Goal: Check status: Check status

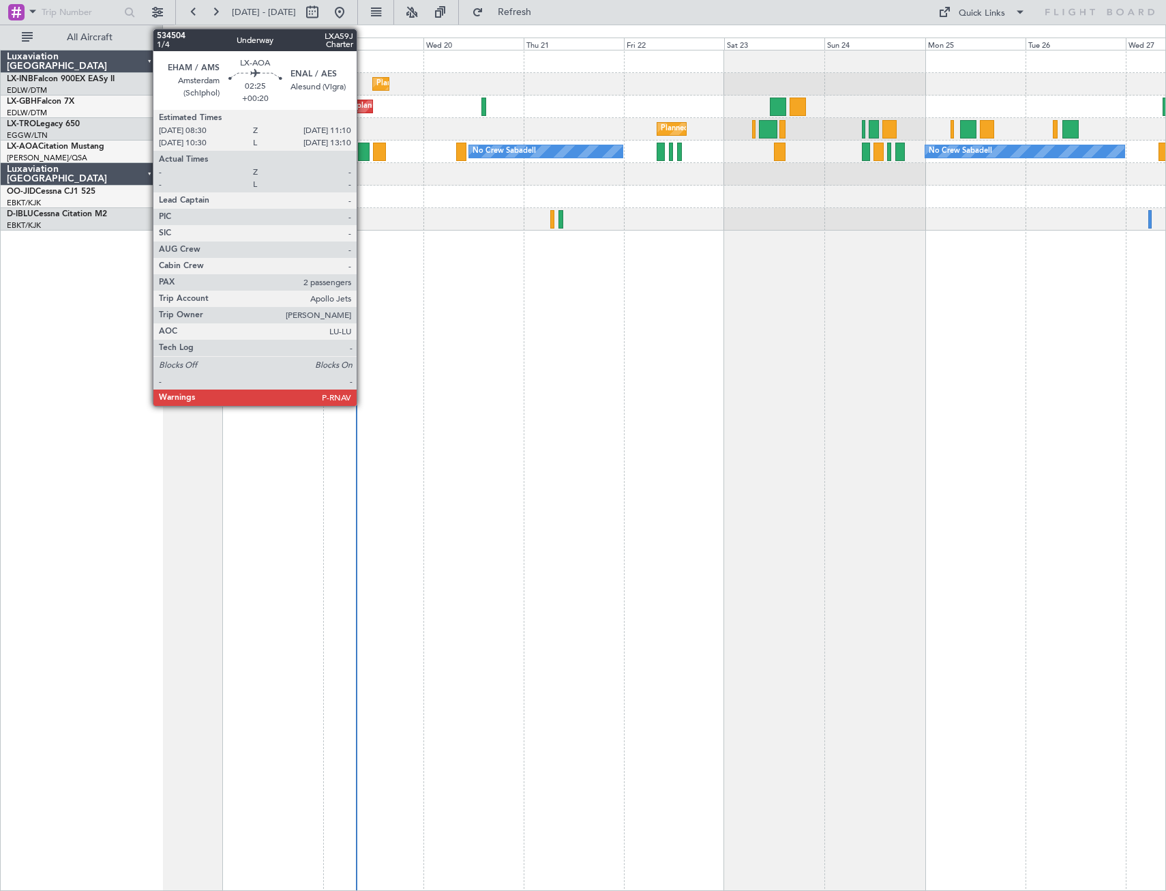
click at [363, 153] on div at bounding box center [364, 152] width 12 height 18
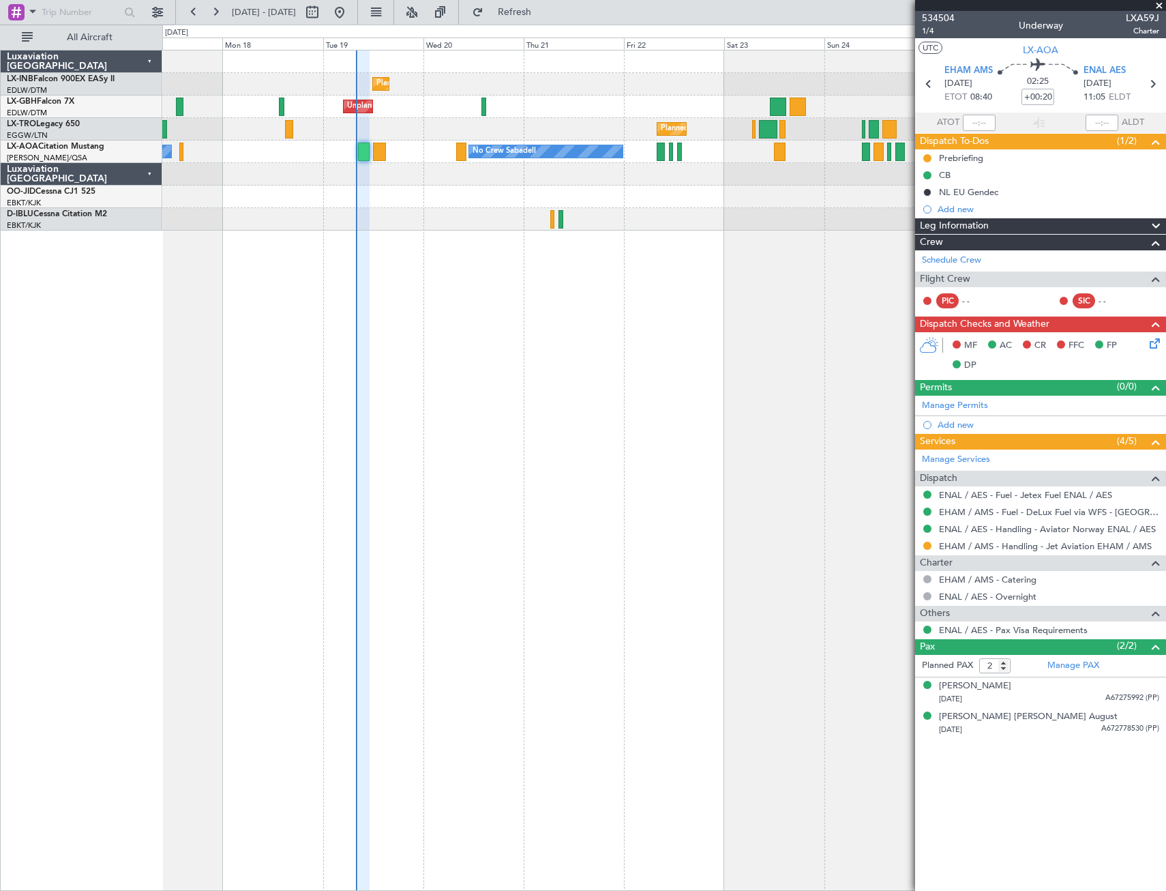
click at [1159, 5] on span at bounding box center [1159, 6] width 14 height 12
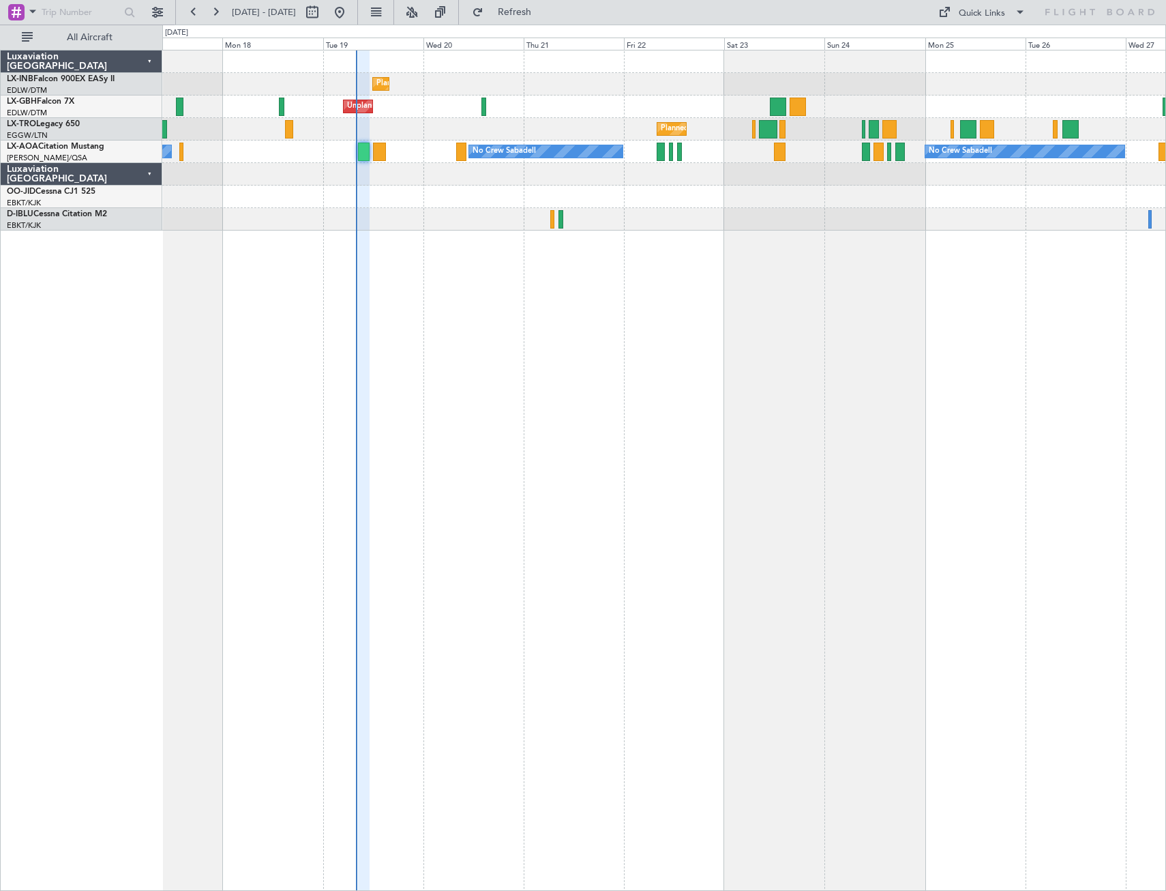
type input "0"
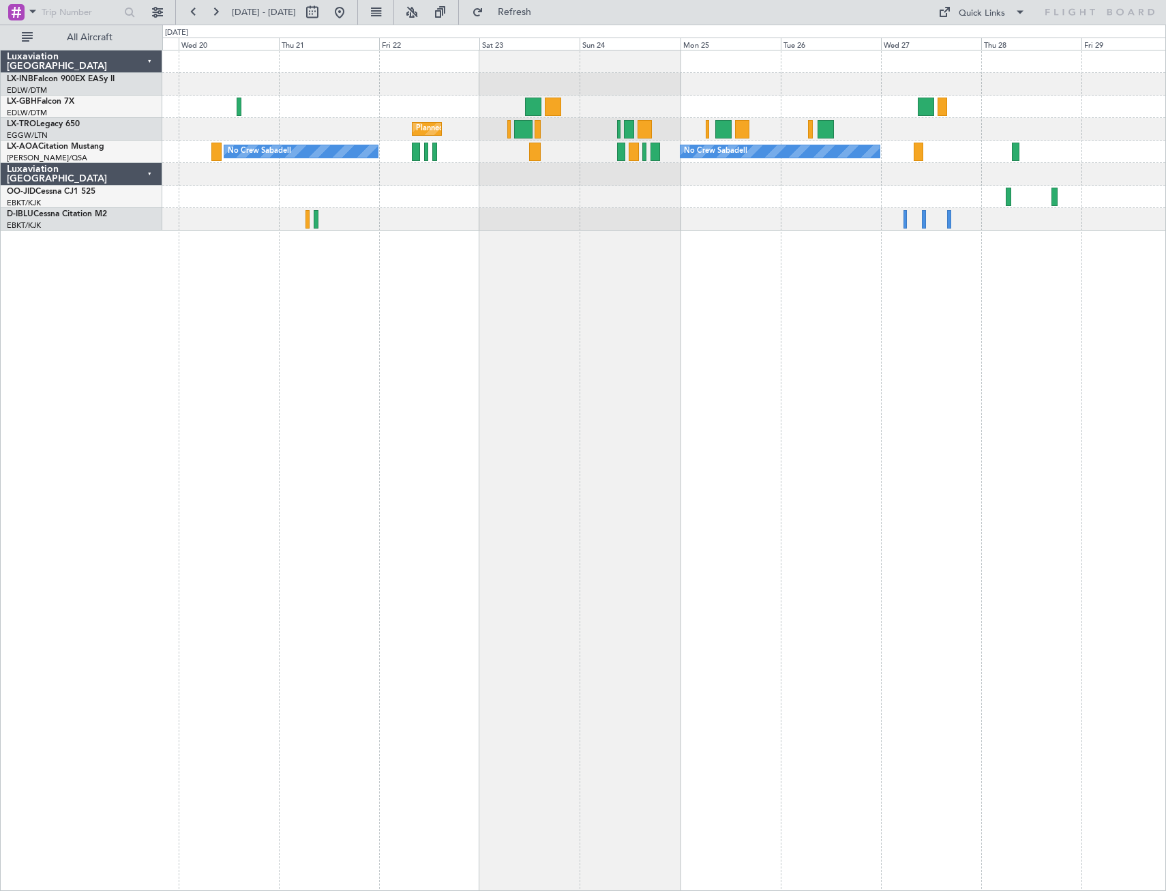
click at [562, 316] on div "Planned Maint Geneva (Cointrin) Unplanned Maint [GEOGRAPHIC_DATA] ([GEOGRAPHIC_…" at bounding box center [664, 470] width 1004 height 841
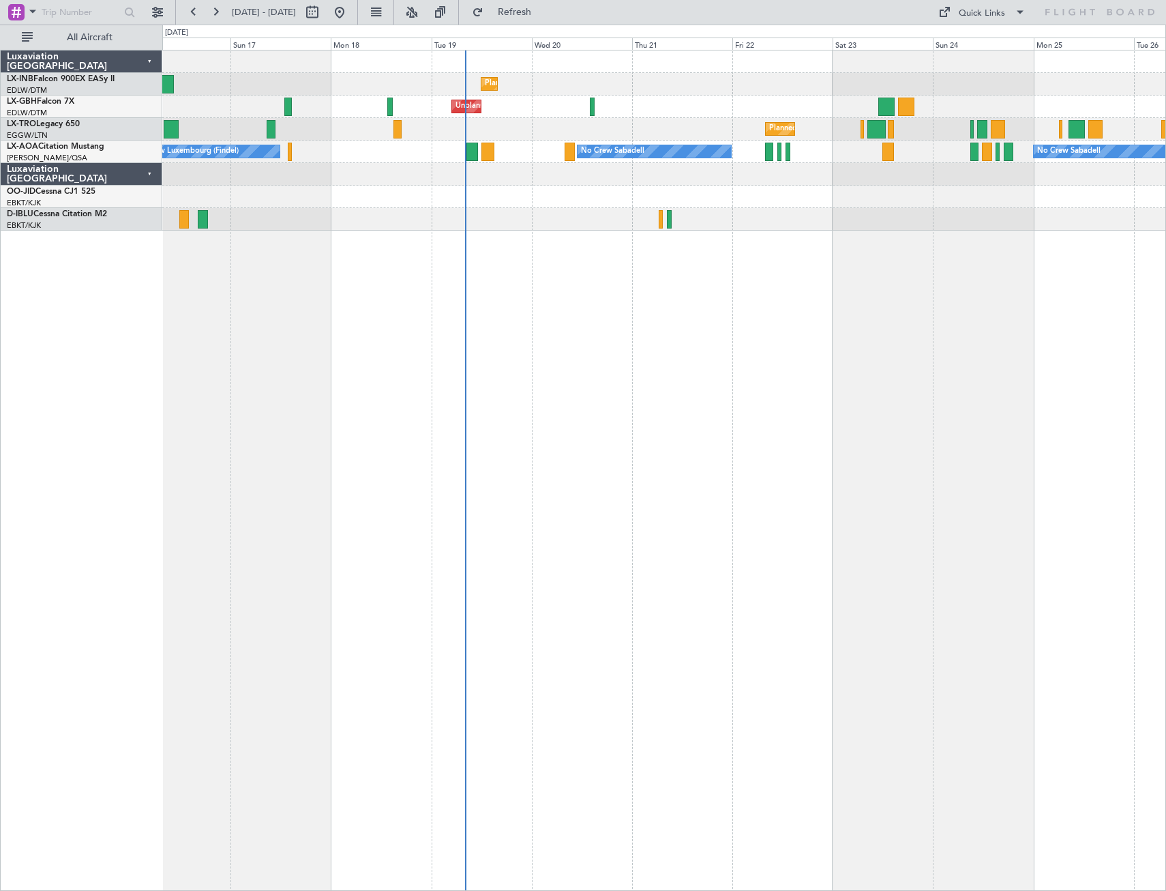
click at [774, 262] on div "Planned Maint Geneva (Cointrin) Unplanned Maint [GEOGRAPHIC_DATA] ([GEOGRAPHIC_…" at bounding box center [664, 470] width 1004 height 841
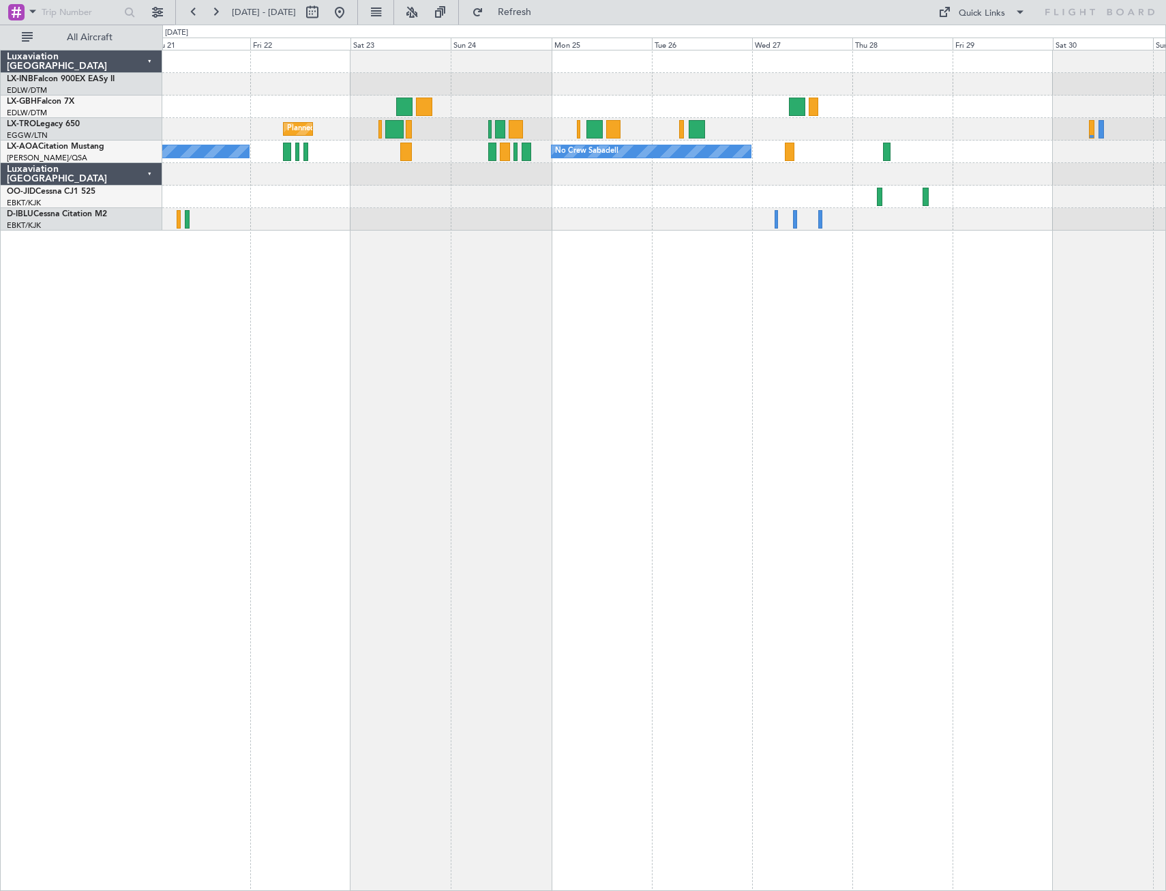
click at [284, 406] on div "Planned Maint Geneva (Cointrin) Unplanned Maint [GEOGRAPHIC_DATA] ([GEOGRAPHIC_…" at bounding box center [664, 470] width 1004 height 841
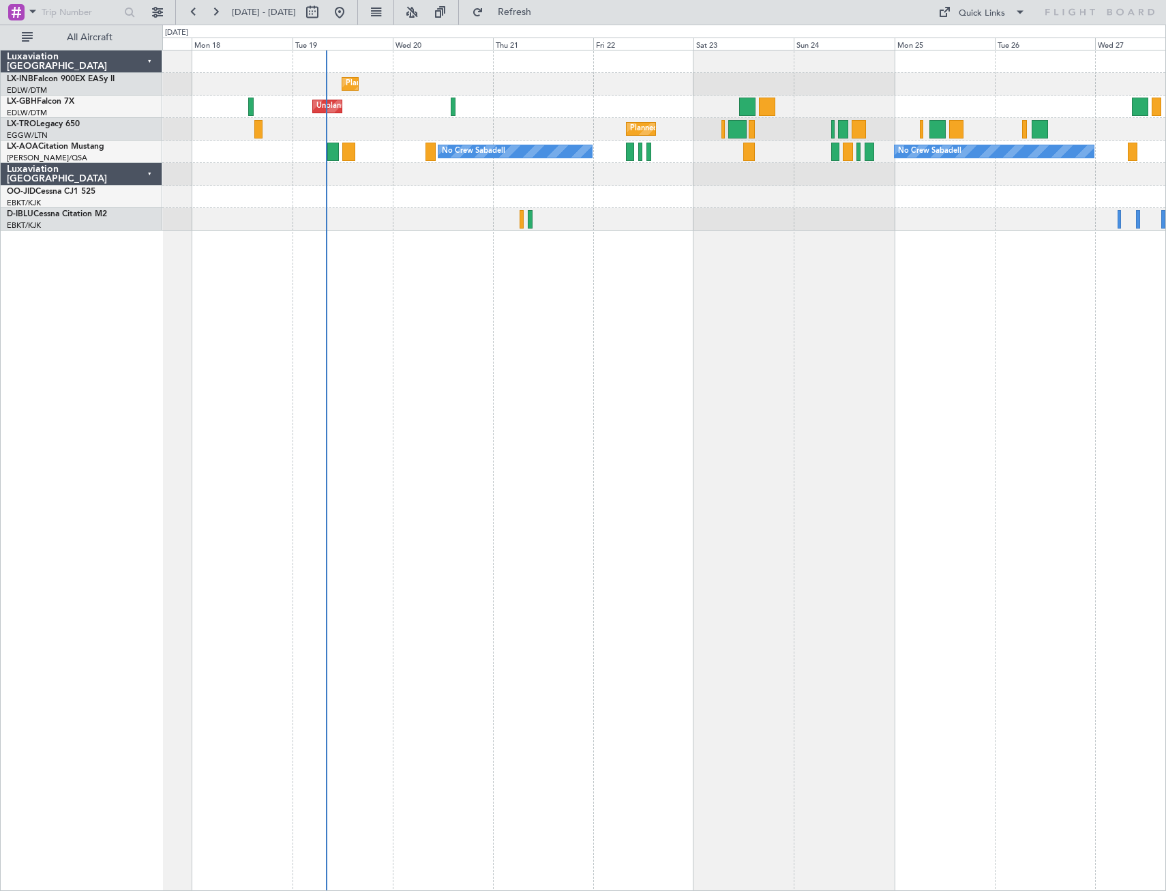
click at [981, 345] on div "Planned Maint Geneva (Cointrin) Unplanned Maint [GEOGRAPHIC_DATA] ([GEOGRAPHIC_…" at bounding box center [664, 470] width 1004 height 841
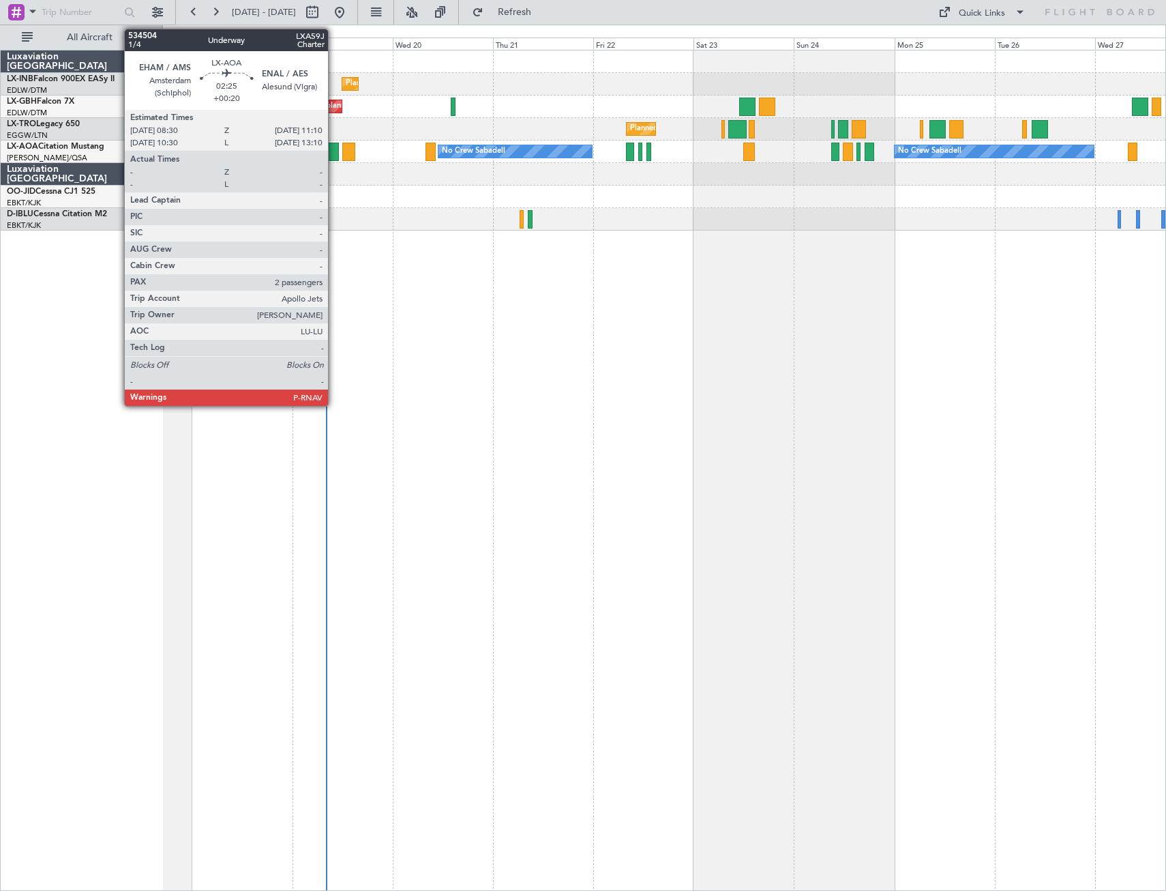
click at [334, 156] on div at bounding box center [333, 152] width 12 height 18
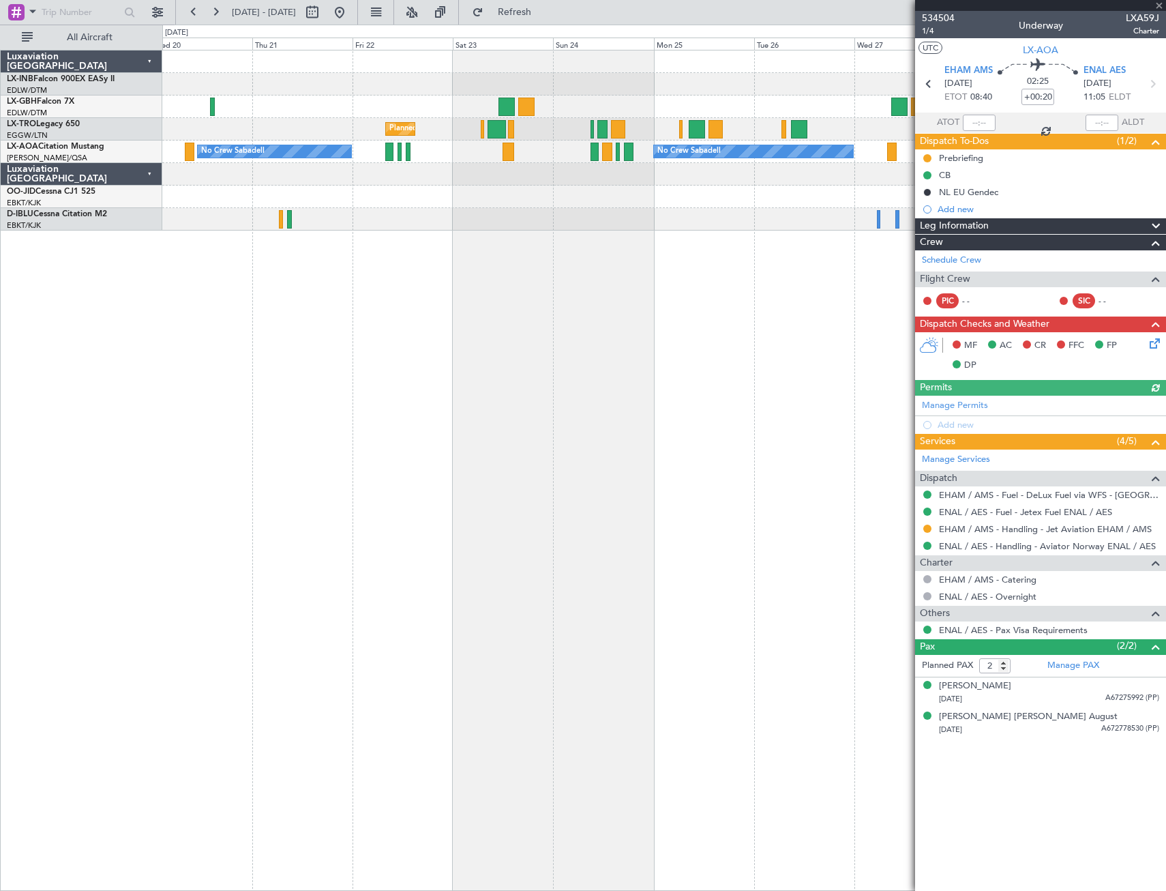
click at [560, 425] on div "Planned Maint Geneva (Cointrin) Unplanned Maint [GEOGRAPHIC_DATA] ([GEOGRAPHIC_…" at bounding box center [664, 470] width 1004 height 841
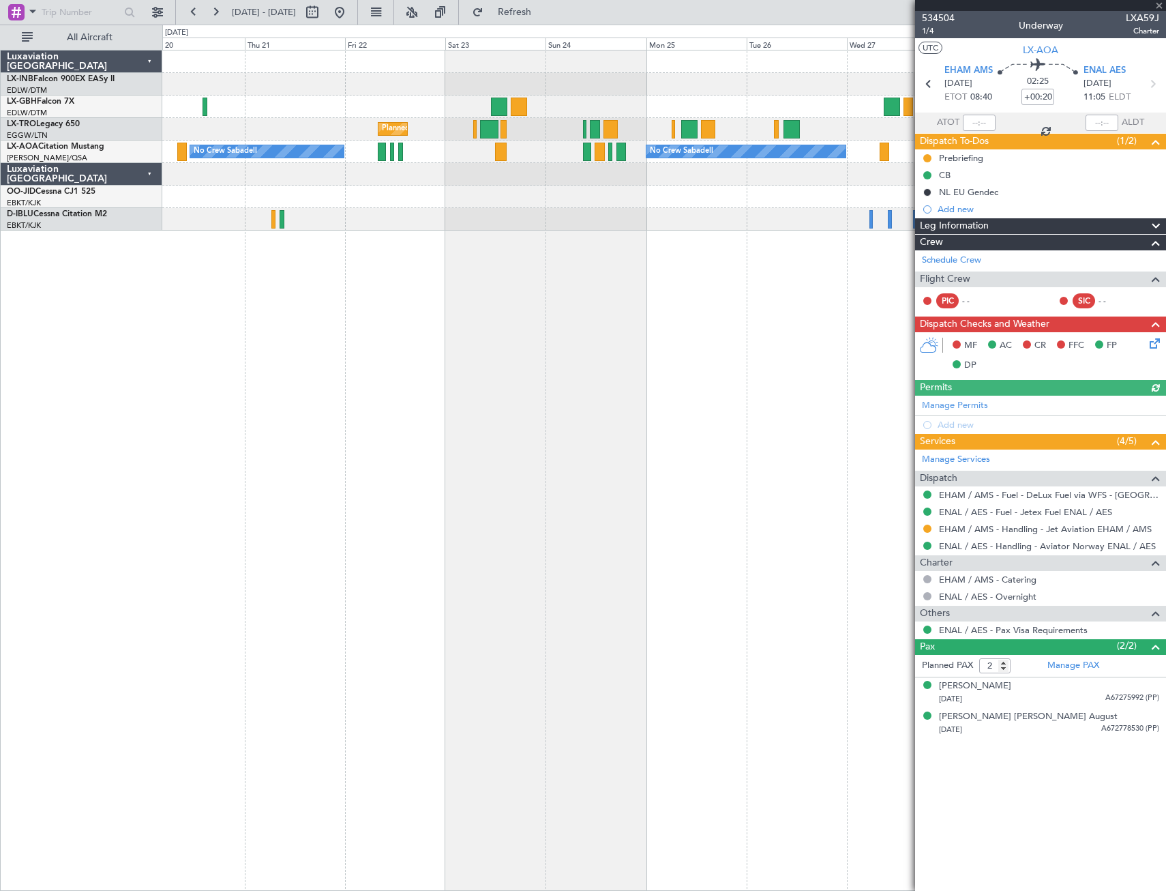
click at [1161, 4] on div at bounding box center [1040, 5] width 251 height 11
click at [1161, 7] on span at bounding box center [1159, 6] width 14 height 12
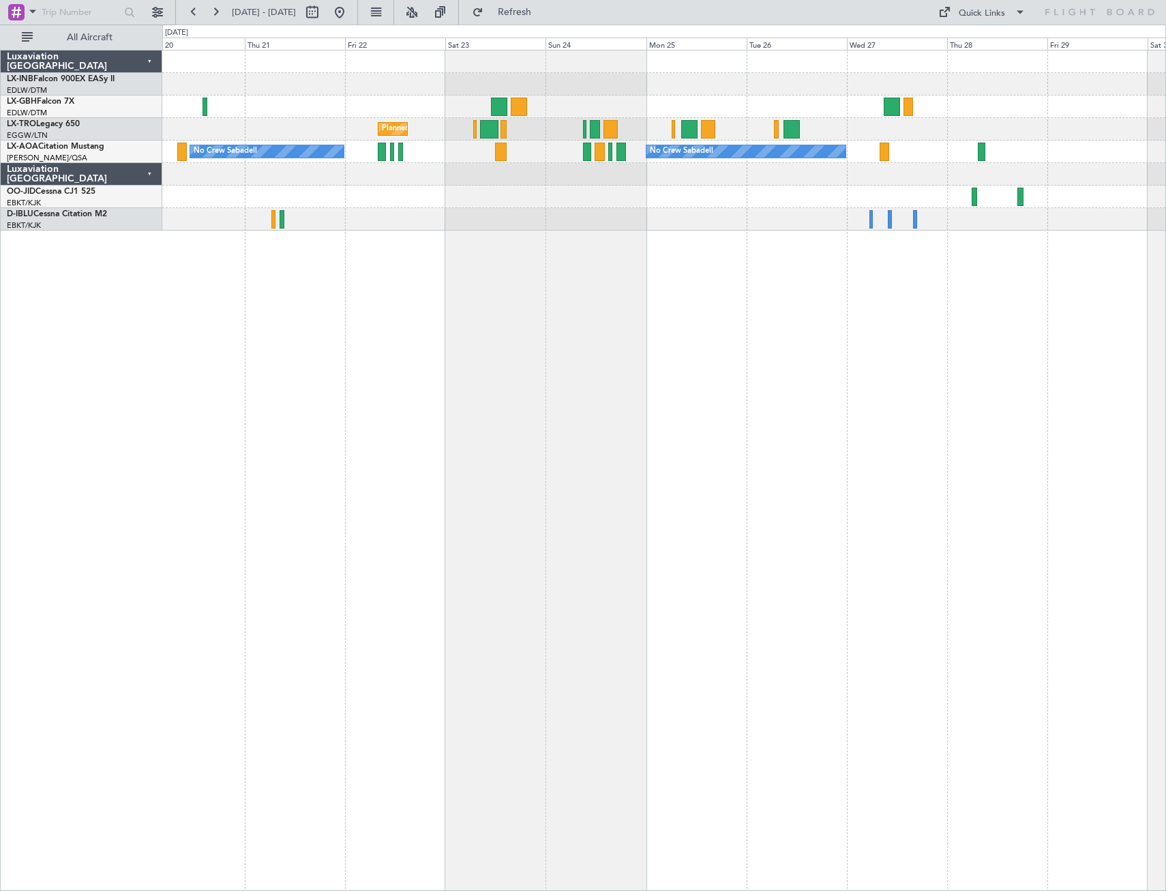
type input "0"
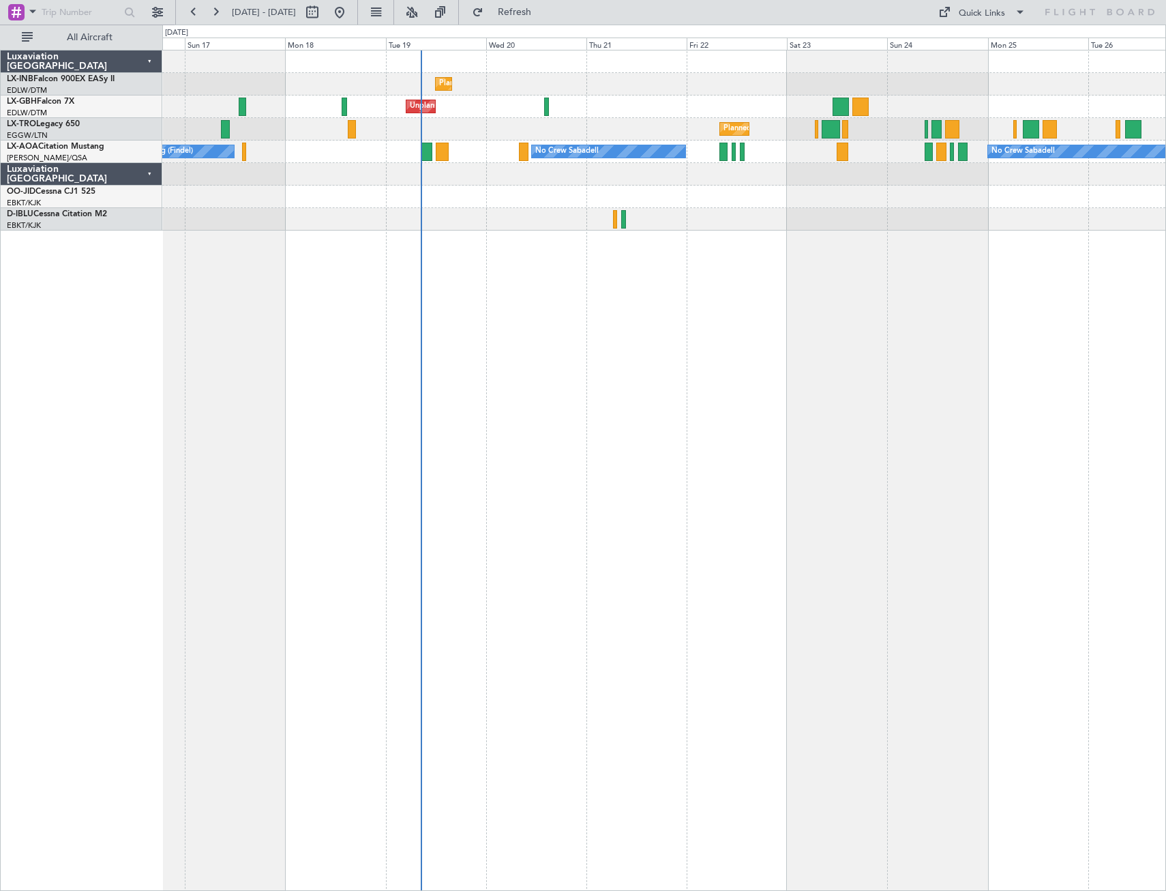
click at [868, 399] on div "Planned Maint Geneva (Cointrin) Unplanned Maint [GEOGRAPHIC_DATA] ([GEOGRAPHIC_…" at bounding box center [664, 470] width 1004 height 841
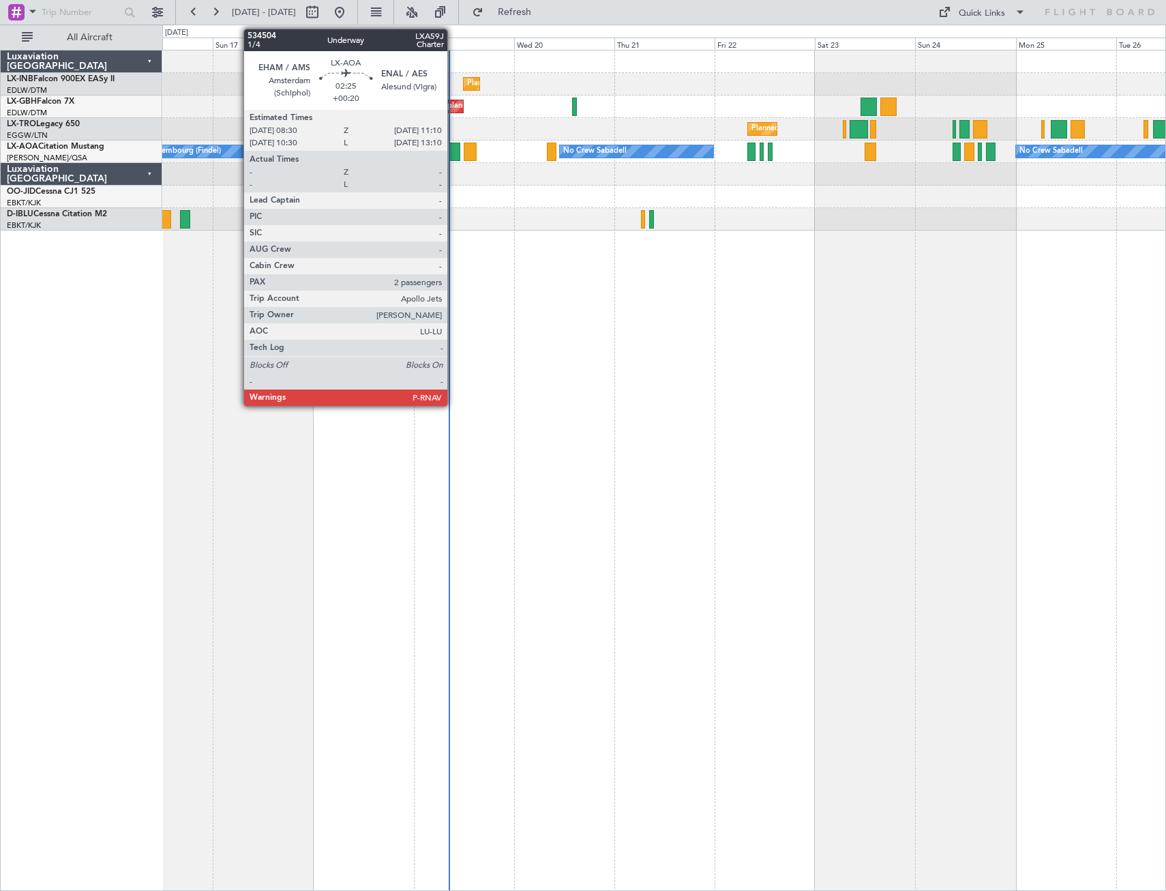
click at [454, 146] on div at bounding box center [455, 152] width 12 height 18
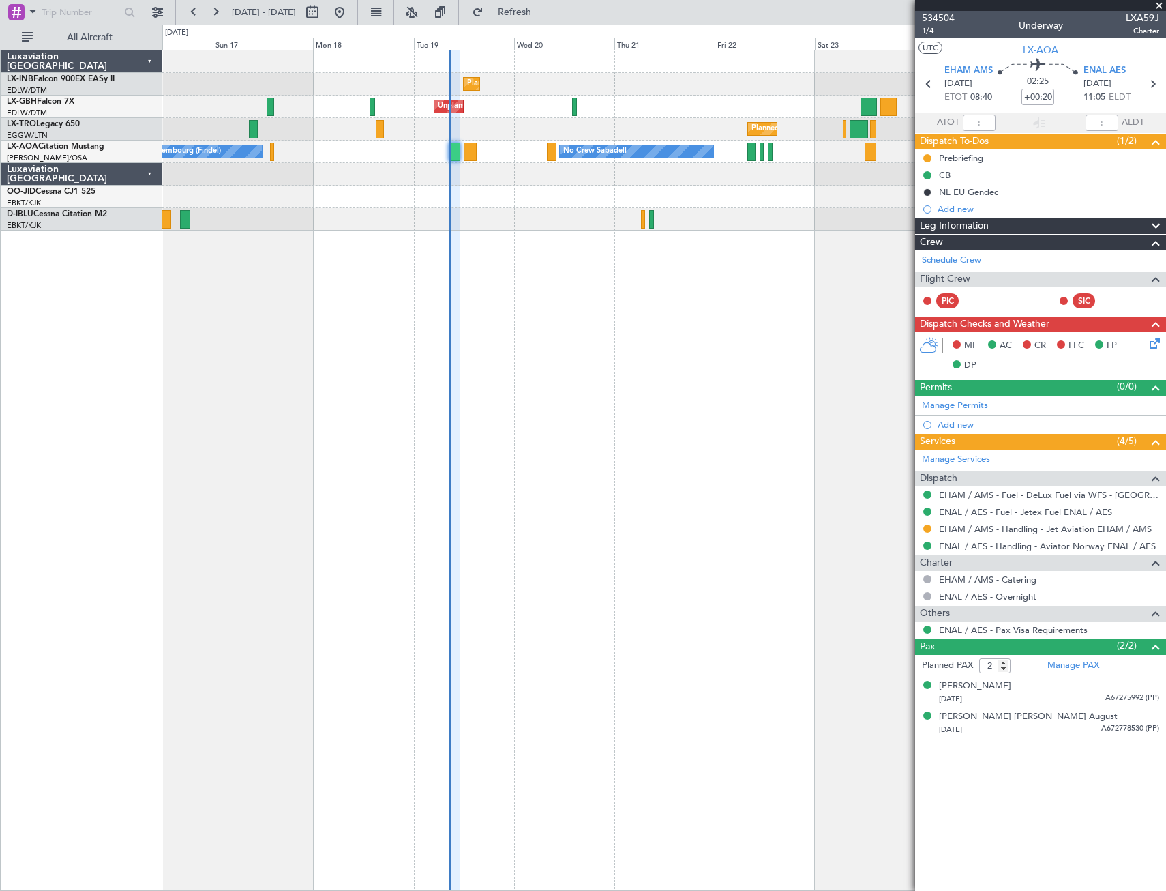
drag, startPoint x: 1125, startPoint y: 19, endPoint x: 1160, endPoint y: 20, distance: 34.8
click at [1160, 20] on div "534504 1/4 Underway LXA59J Charter" at bounding box center [1040, 24] width 251 height 27
drag, startPoint x: 1158, startPoint y: 20, endPoint x: 1127, endPoint y: 16, distance: 31.6
click at [1127, 16] on span "LXA59J" at bounding box center [1142, 18] width 33 height 14
copy span "LXA59J"
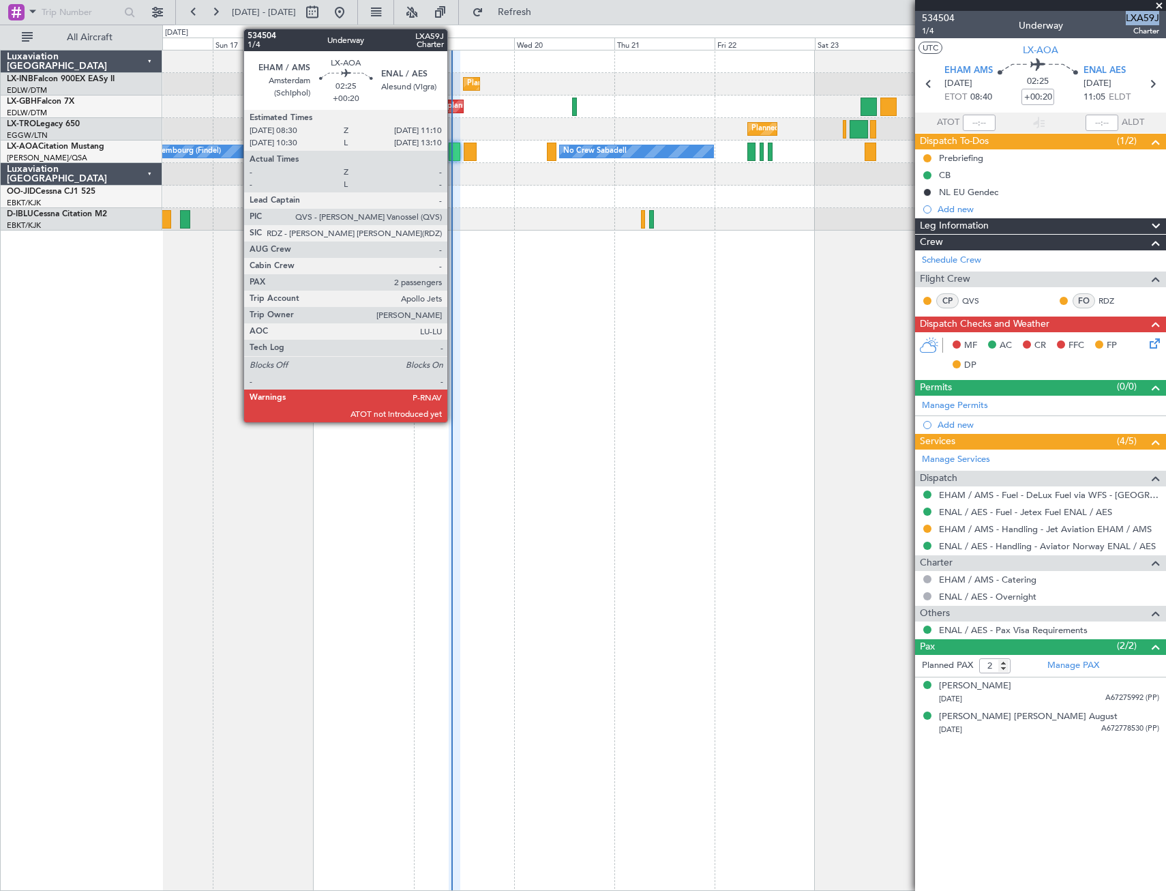
click at [453, 157] on div at bounding box center [455, 152] width 12 height 18
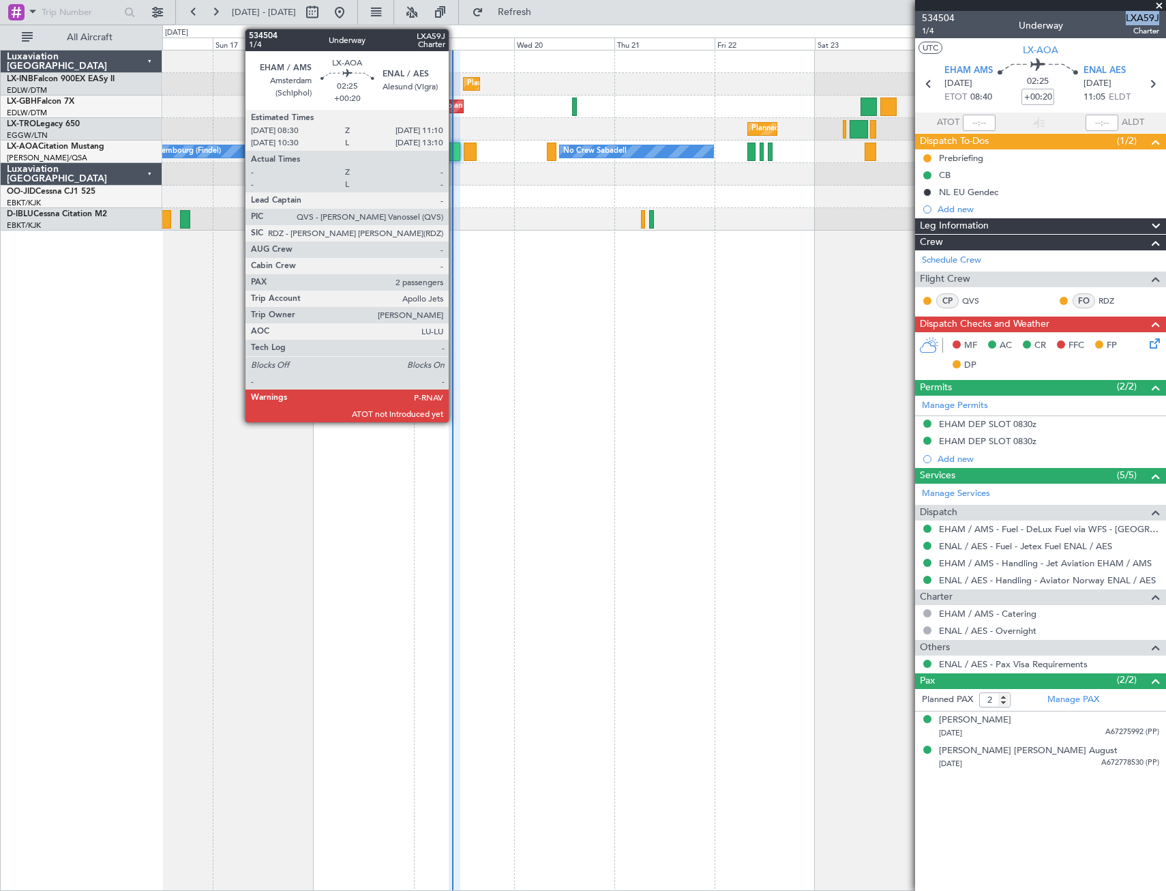
click at [455, 151] on div at bounding box center [455, 152] width 12 height 18
